Goal: Task Accomplishment & Management: Use online tool/utility

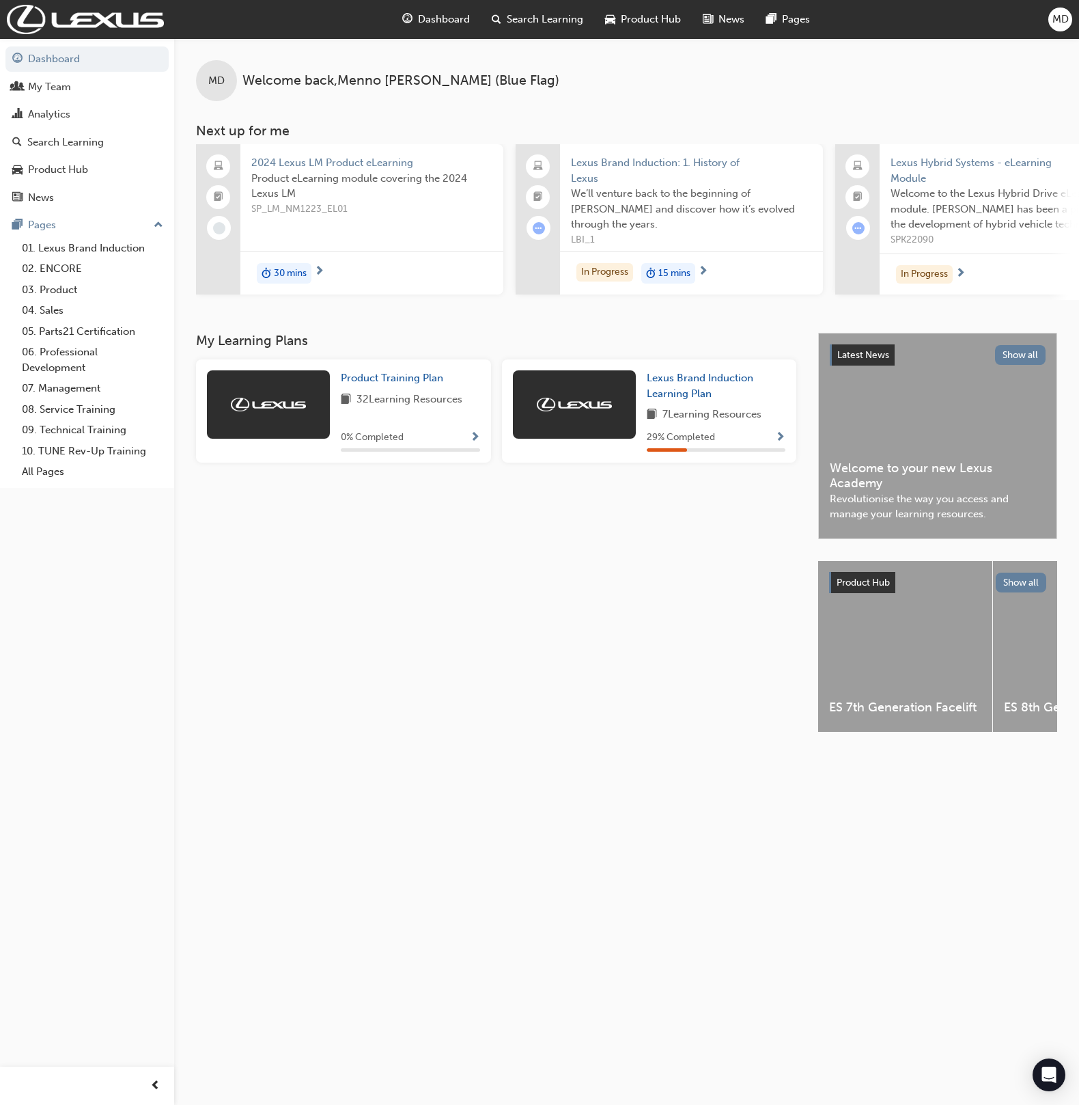
click at [1069, 17] on div "MD" at bounding box center [1061, 20] width 24 height 24
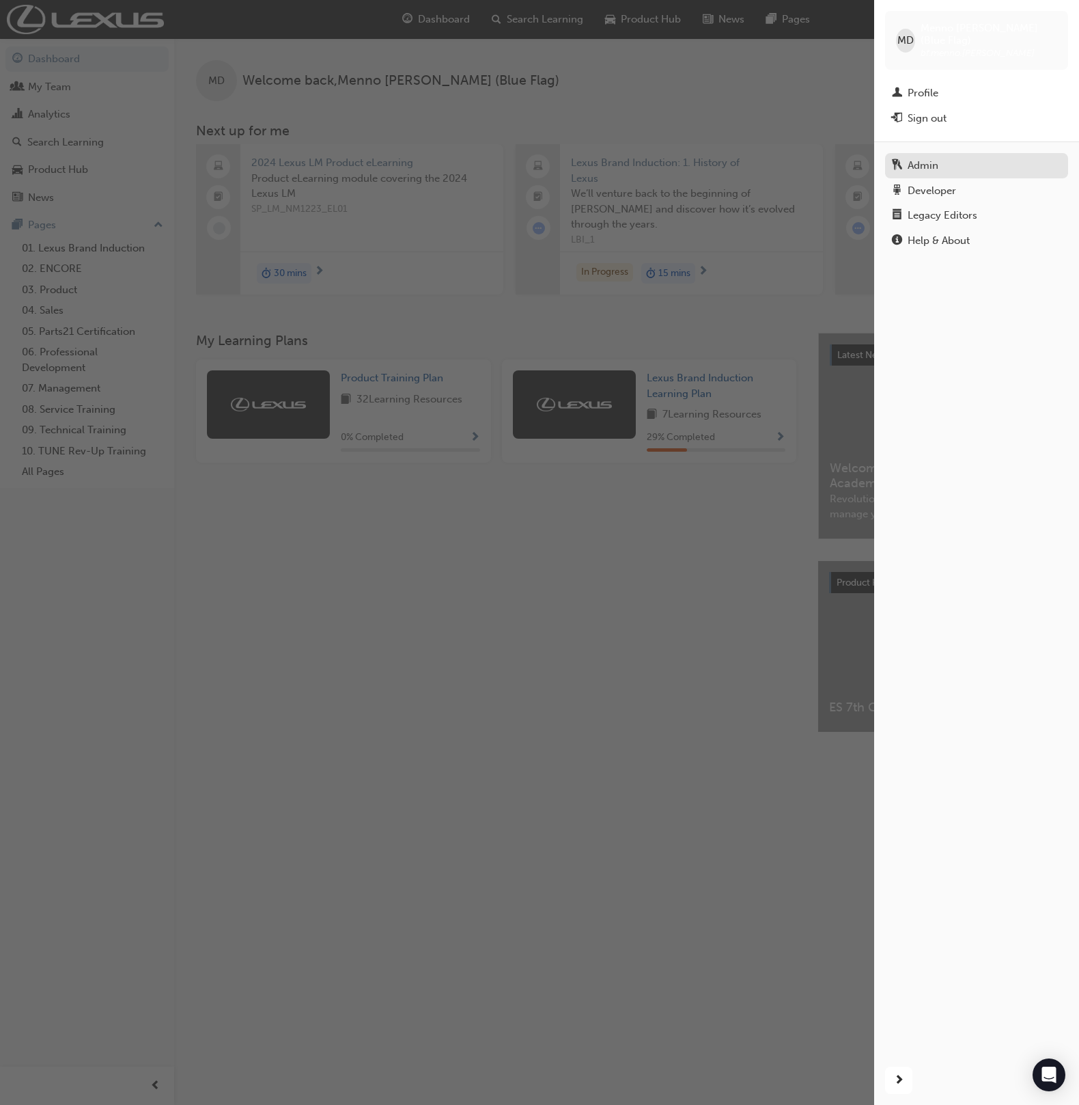
click at [973, 157] on div "Admin" at bounding box center [976, 165] width 169 height 17
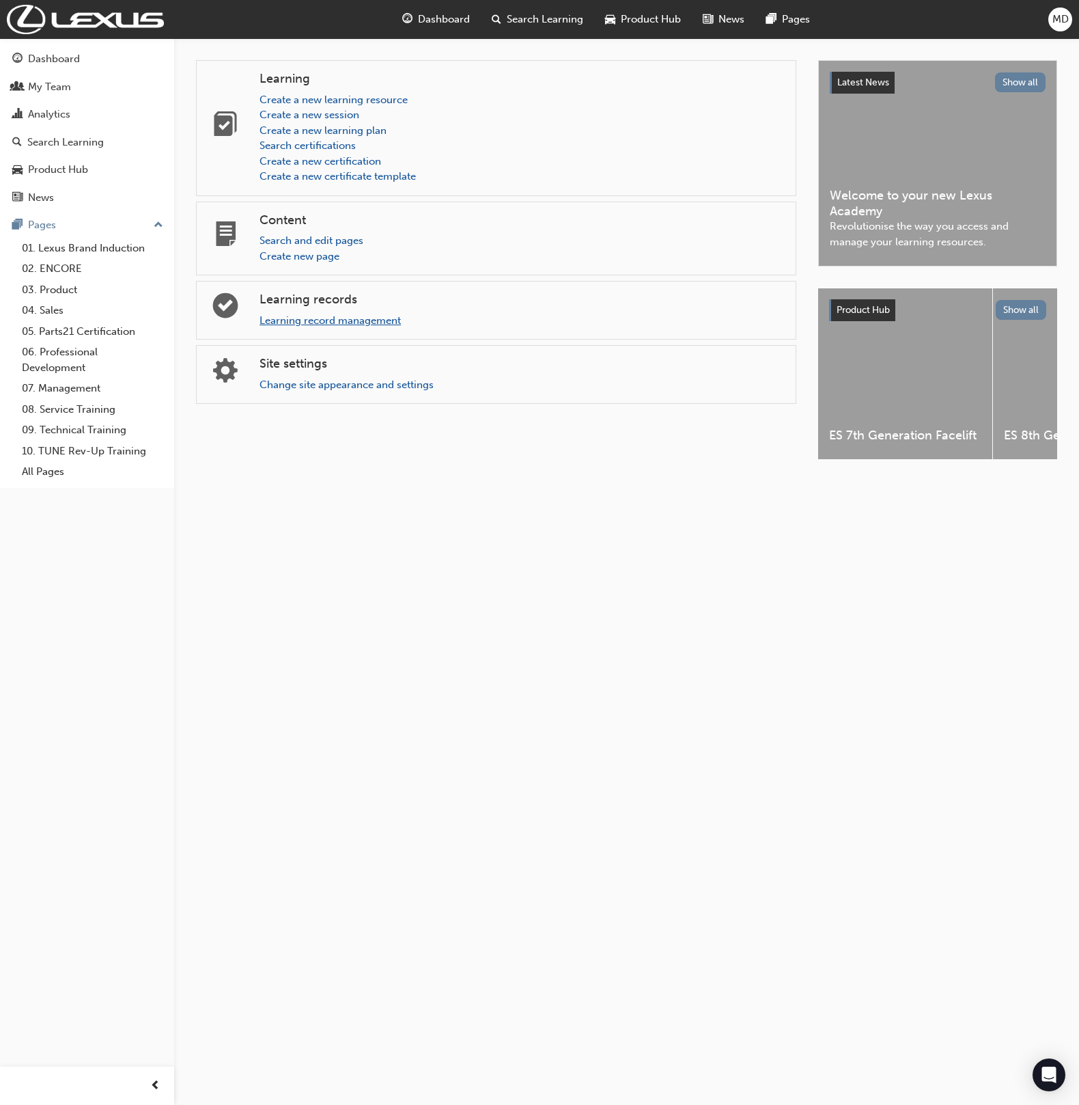
click at [355, 320] on link "Learning record management" at bounding box center [330, 320] width 141 height 12
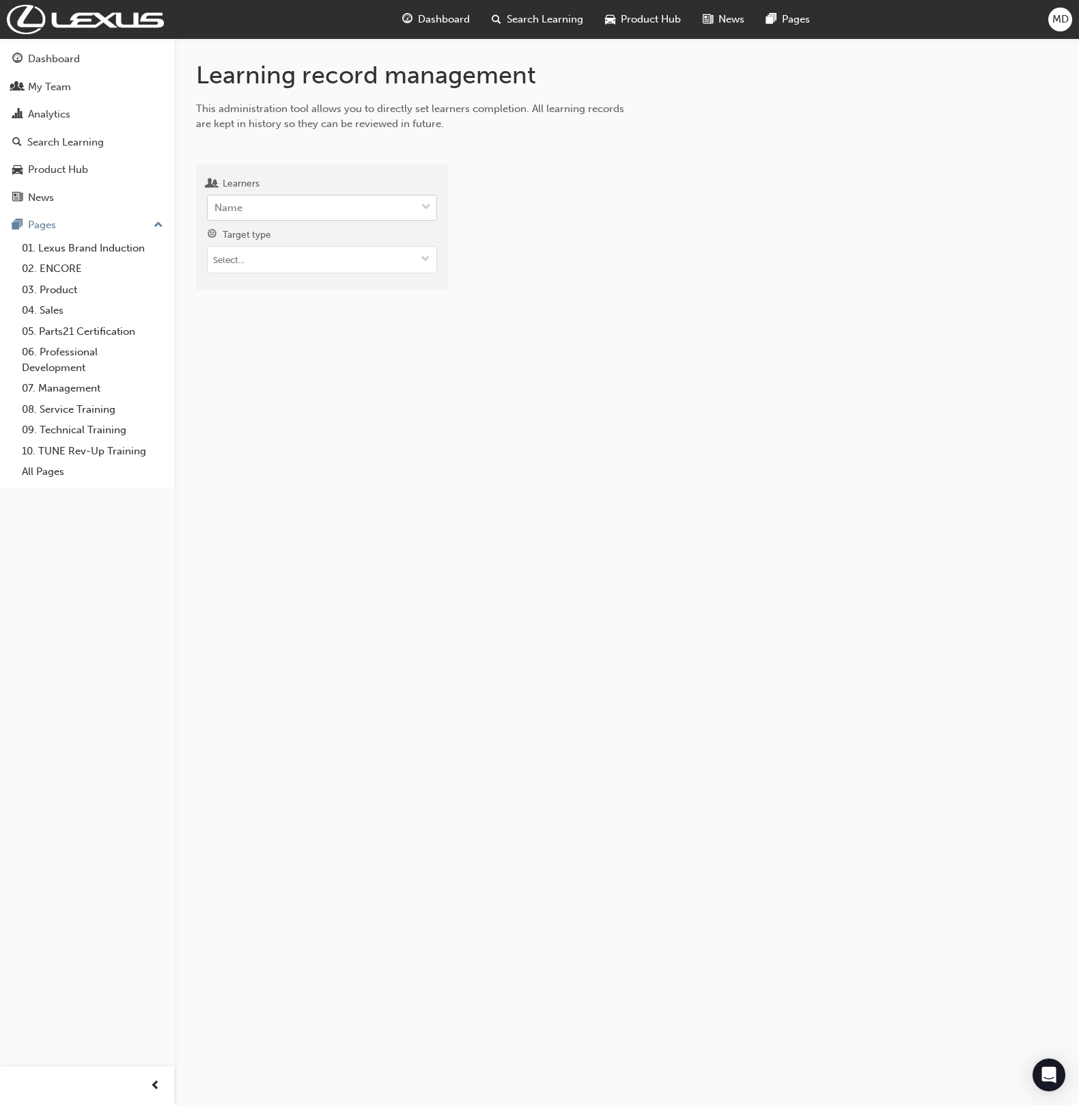
click at [275, 206] on div "Name" at bounding box center [312, 208] width 208 height 24
click at [216, 206] on input "Learners Name" at bounding box center [214, 208] width 1 height 12
type input "[PERSON_NAME] con"
click at [277, 240] on span "[PERSON_NAME] - Lexus of Cairns - CAIRNS" at bounding box center [321, 242] width 212 height 12
type input "[PERSON_NAME]"
